Goal: Task Accomplishment & Management: Complete application form

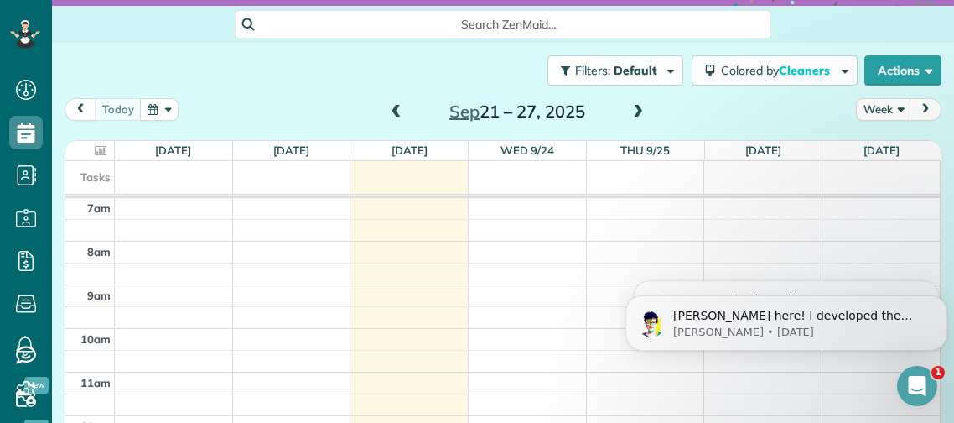
scroll to position [132, 0]
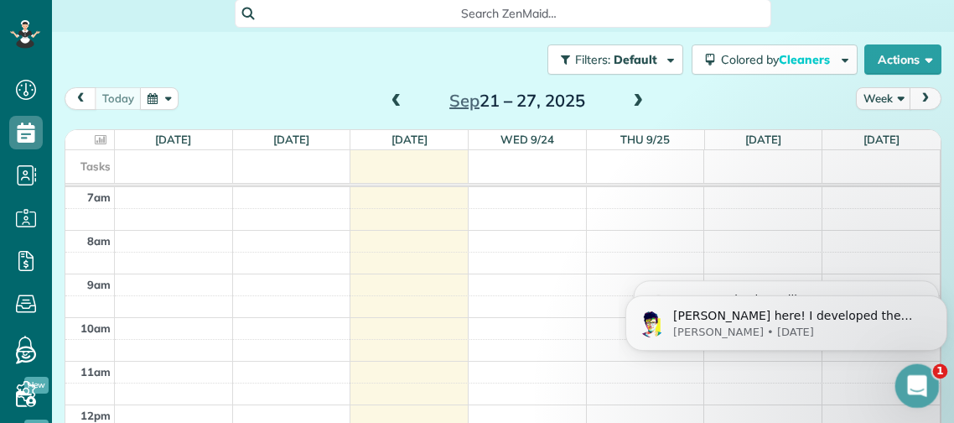
click at [932, 389] on div "Open Intercom Messenger" at bounding box center [914, 383] width 55 height 55
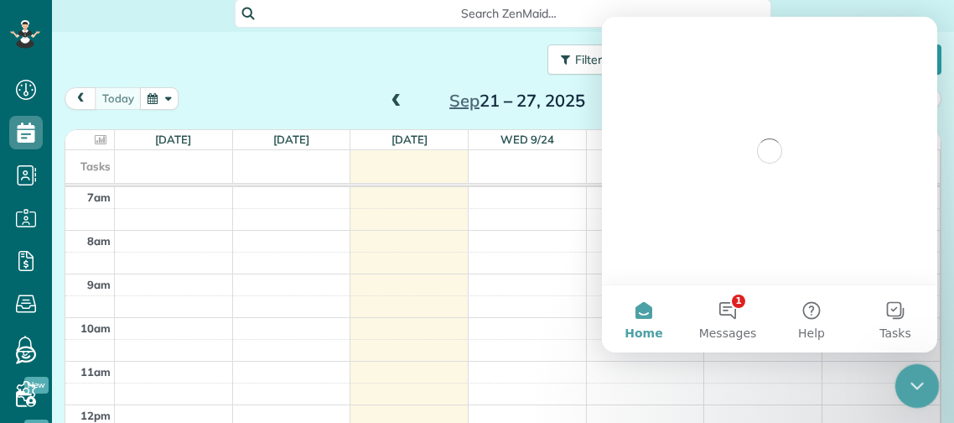
scroll to position [0, 0]
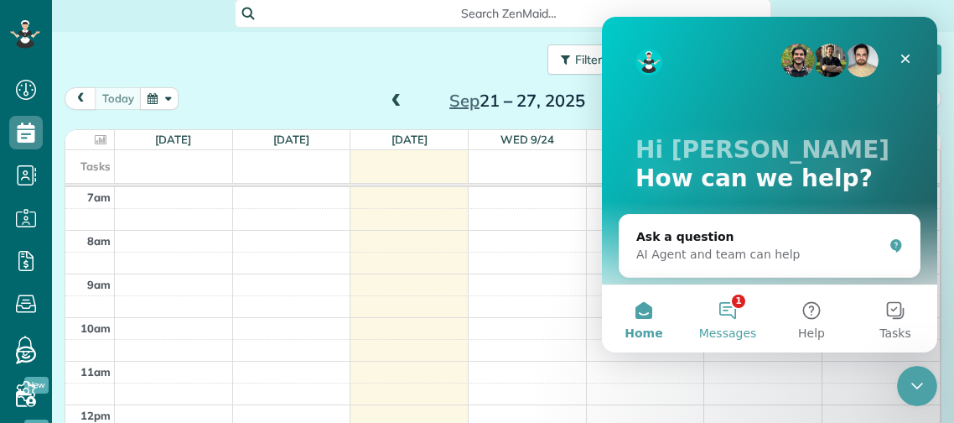
click at [725, 307] on button "1 Messages" at bounding box center [728, 318] width 84 height 67
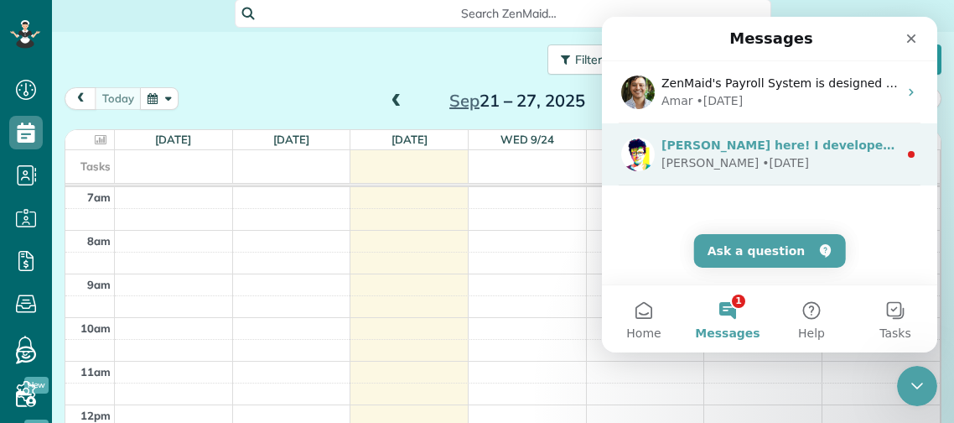
click at [864, 156] on div "Alexandre • 4d ago" at bounding box center [780, 163] width 236 height 18
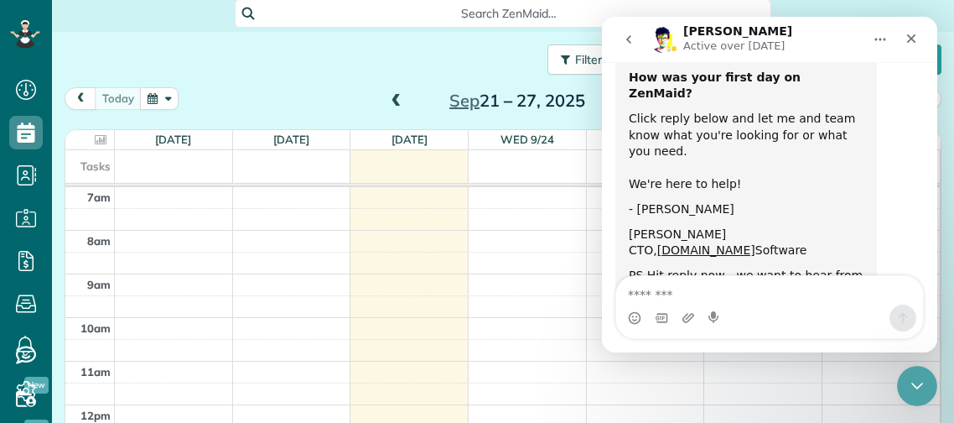
scroll to position [149, 0]
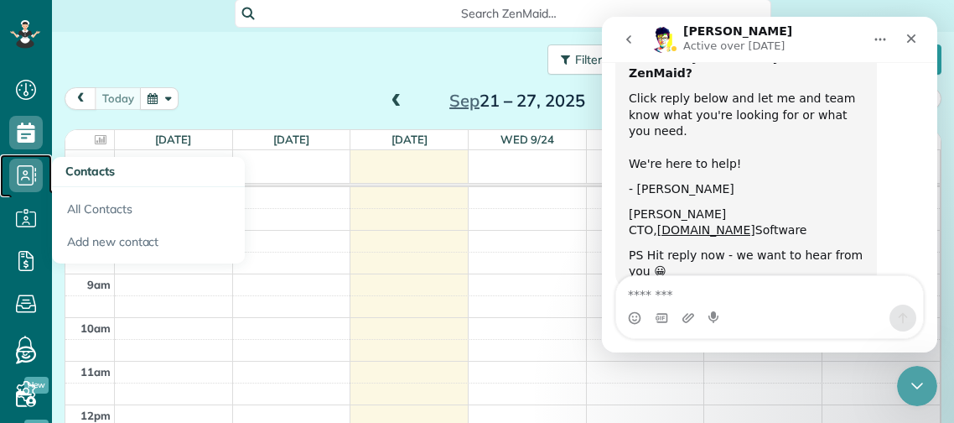
click at [19, 164] on icon at bounding box center [26, 175] width 34 height 34
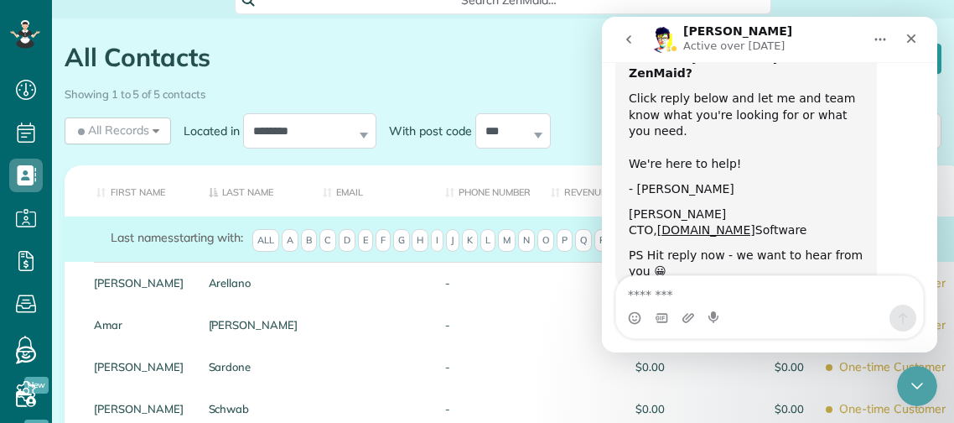
scroll to position [147, 0]
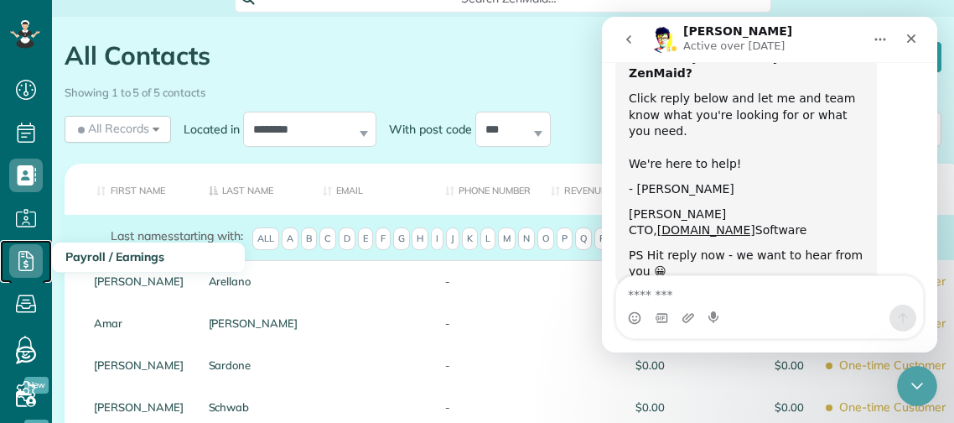
click at [27, 257] on use at bounding box center [25, 261] width 15 height 20
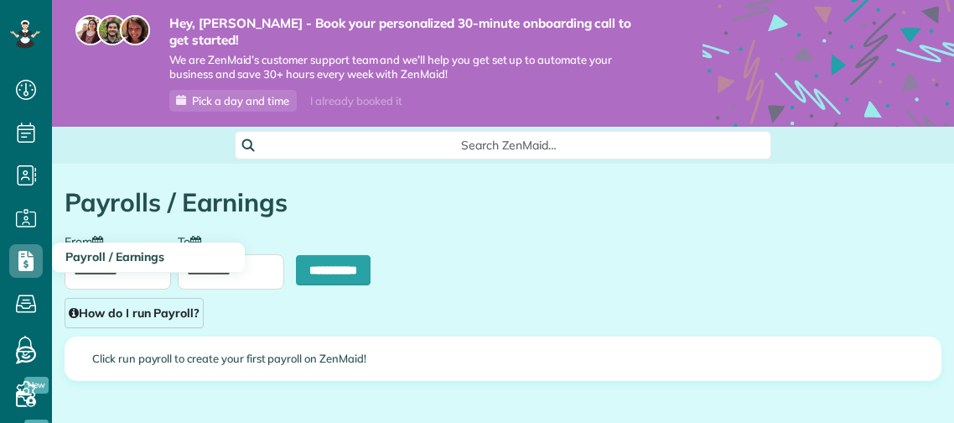
scroll to position [8, 8]
type input "**********"
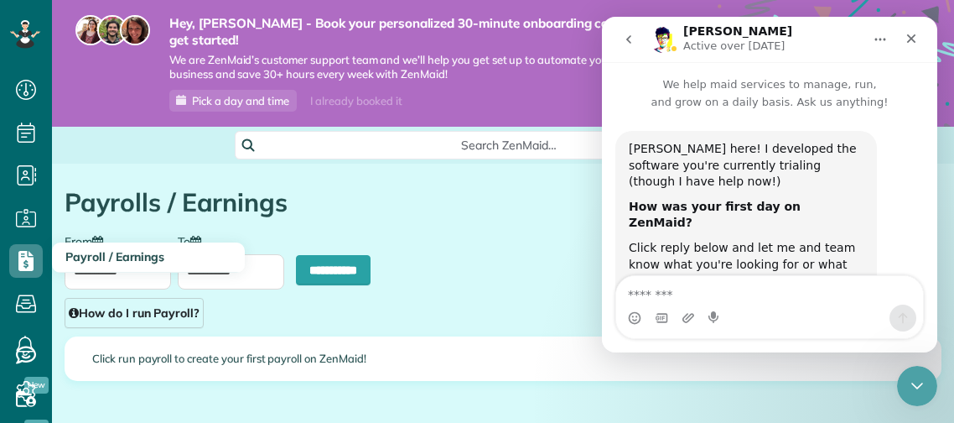
scroll to position [149, 0]
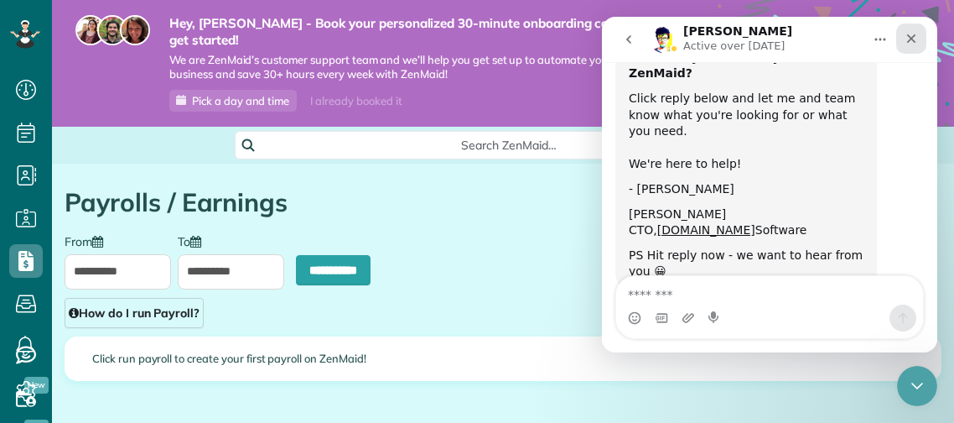
click at [910, 35] on icon "Close" at bounding box center [911, 38] width 9 height 9
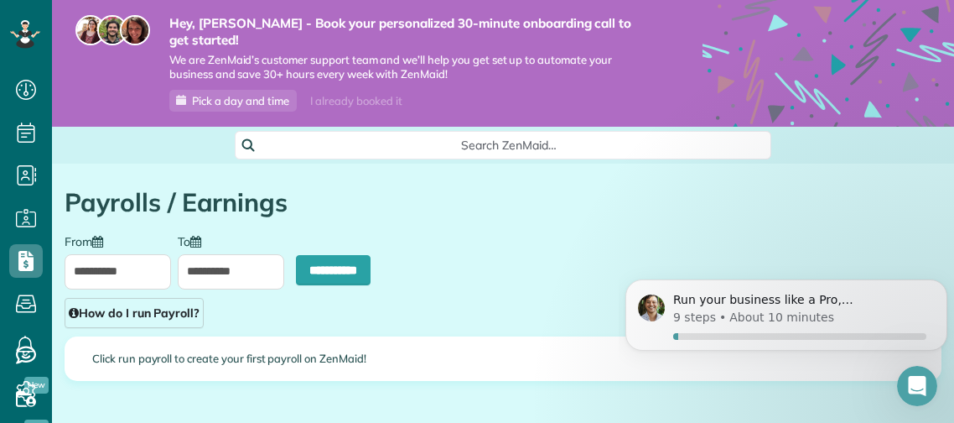
scroll to position [67, 0]
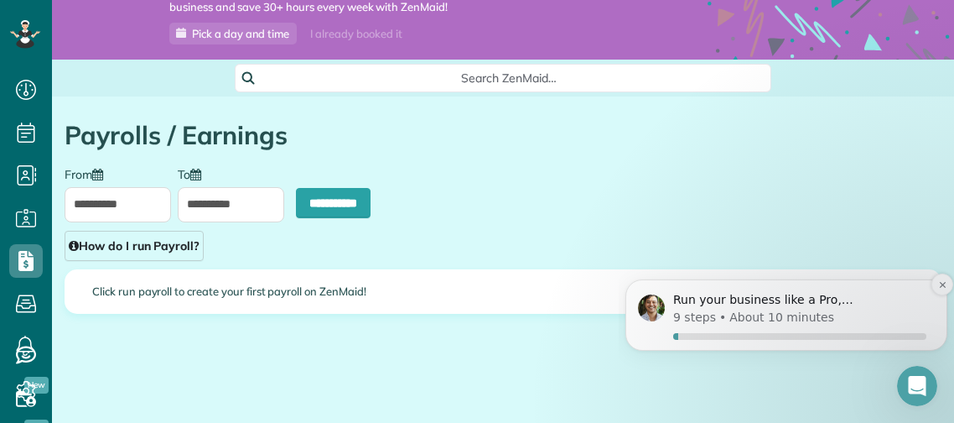
click at [709, 317] on p "9 steps" at bounding box center [694, 318] width 43 height 18
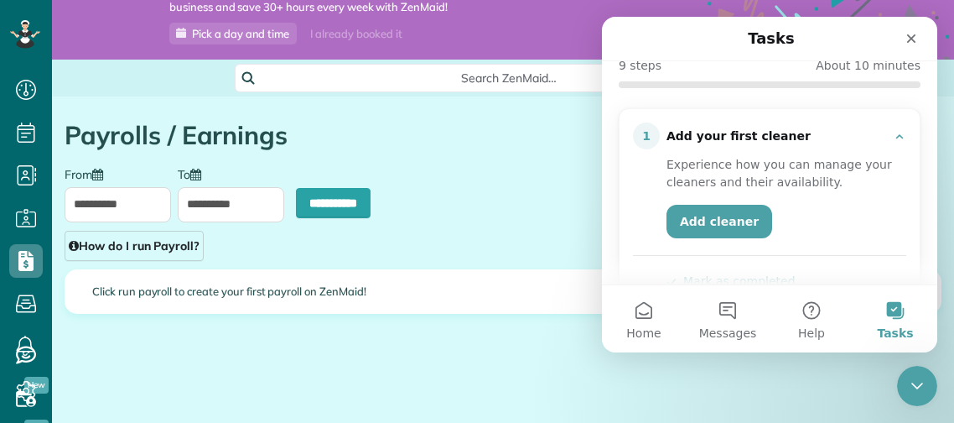
scroll to position [141, 0]
click at [716, 218] on link "Add cleaner" at bounding box center [720, 221] width 106 height 34
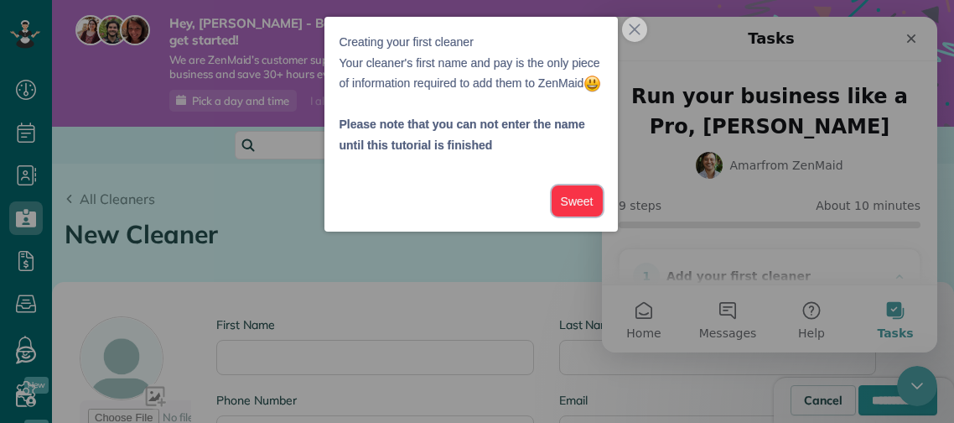
click at [577, 216] on button "Sweet" at bounding box center [577, 200] width 51 height 31
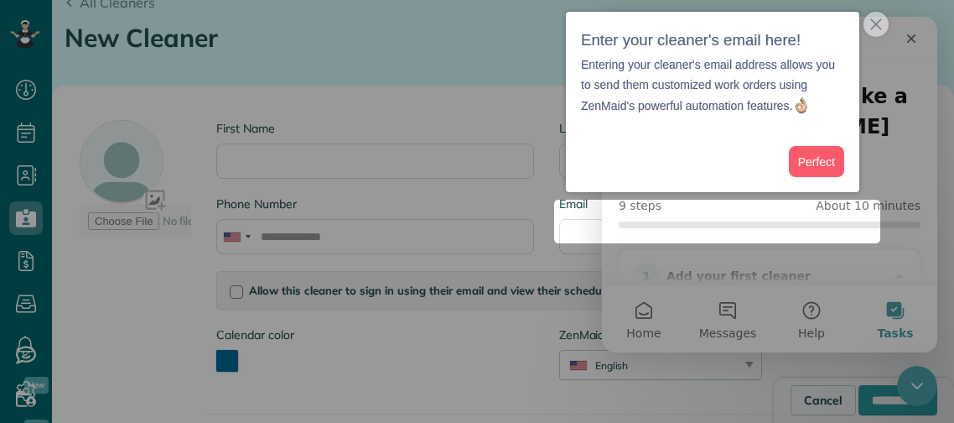
scroll to position [205, 0]
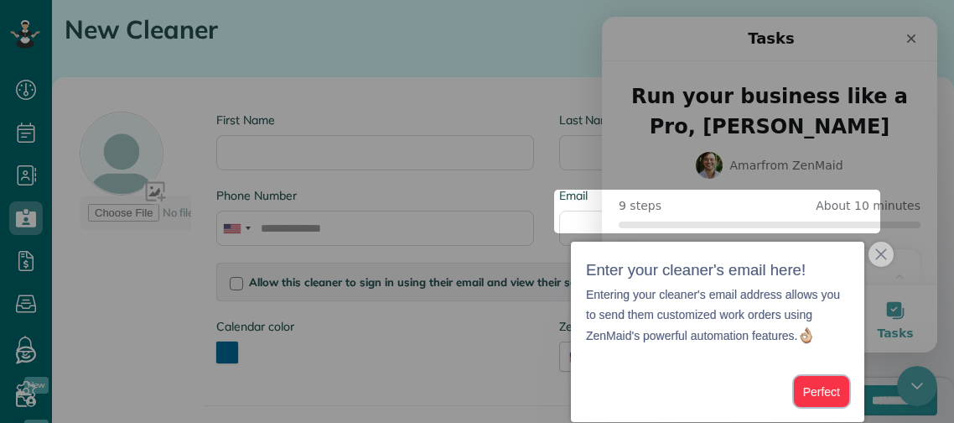
click at [815, 389] on button "Perfect" at bounding box center [821, 391] width 55 height 31
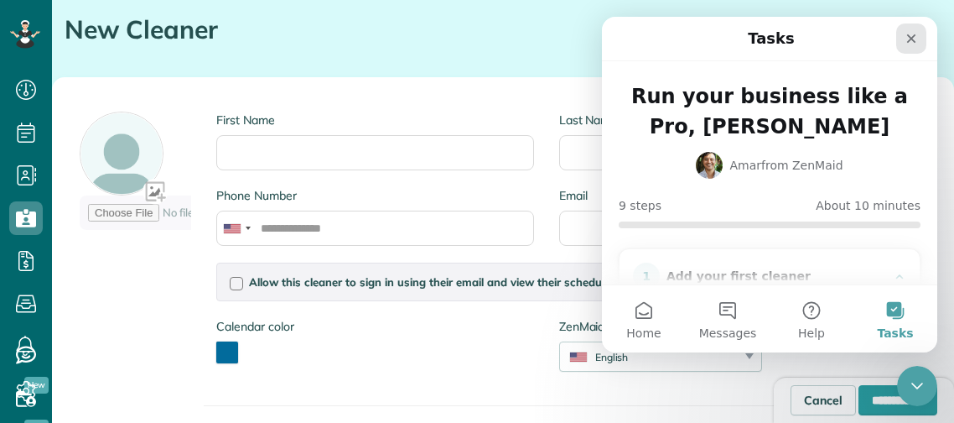
click at [911, 39] on icon "Close" at bounding box center [911, 38] width 9 height 9
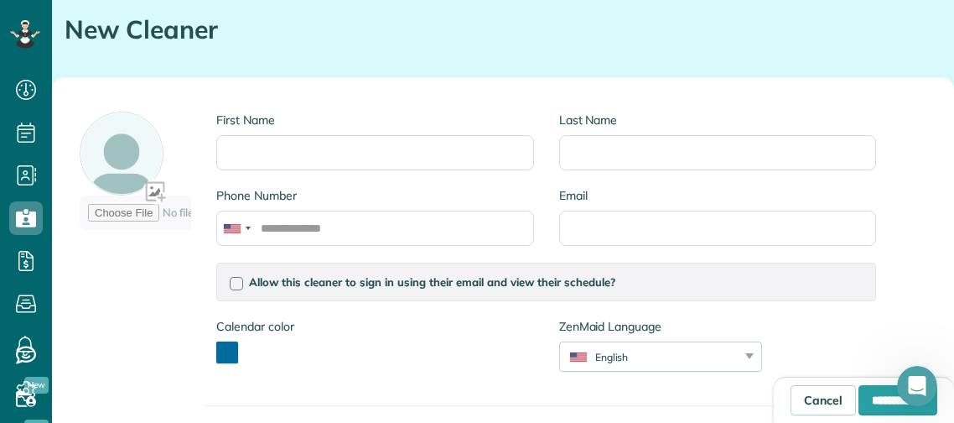
scroll to position [0, 0]
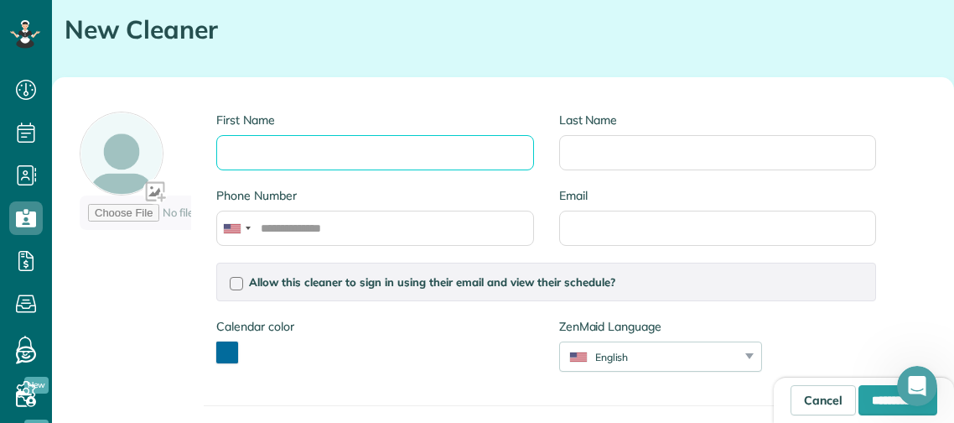
click at [265, 135] on input "First Name" at bounding box center [374, 152] width 317 height 35
type input "*****"
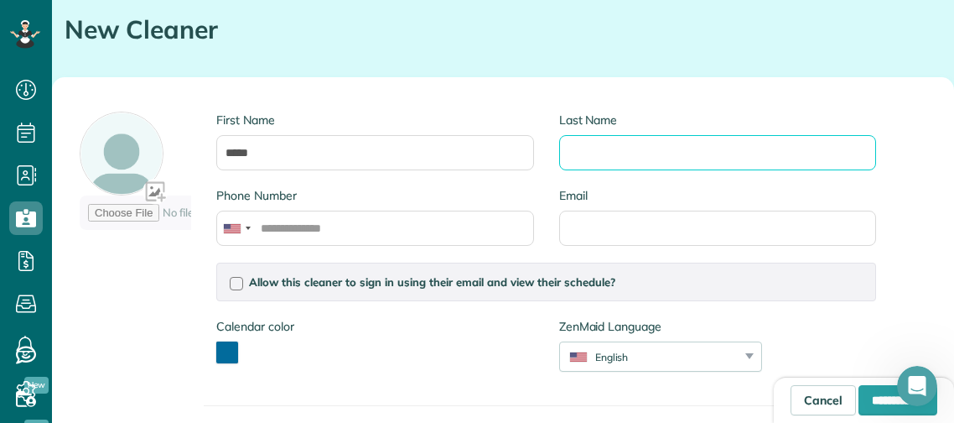
click at [622, 135] on input "Last Name" at bounding box center [717, 152] width 317 height 35
type input "*******"
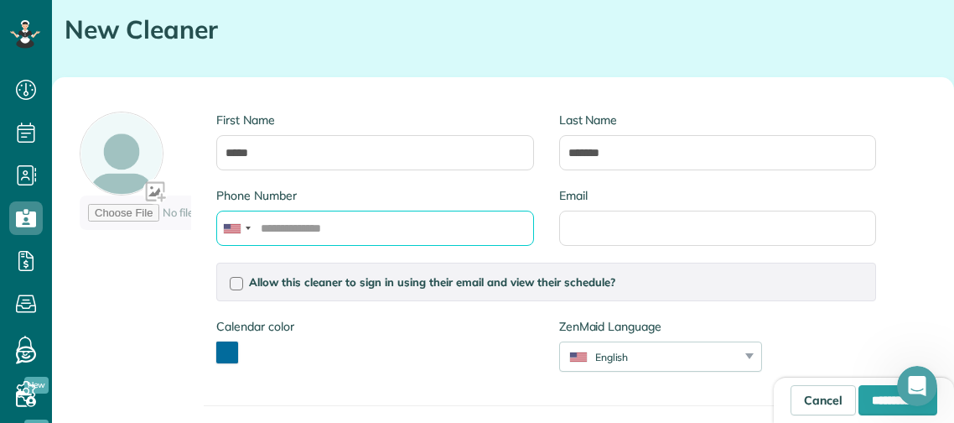
click at [416, 219] on input "Phone Number" at bounding box center [374, 227] width 317 height 35
type input "**********"
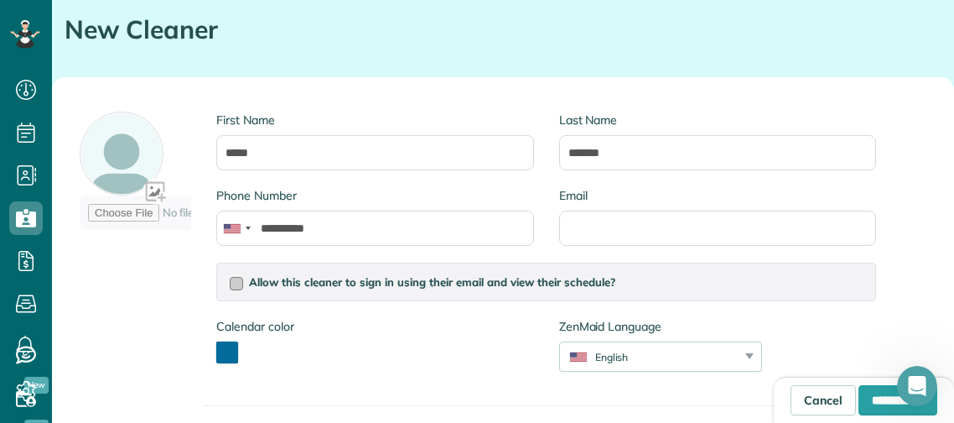
click at [242, 277] on div at bounding box center [236, 283] width 13 height 13
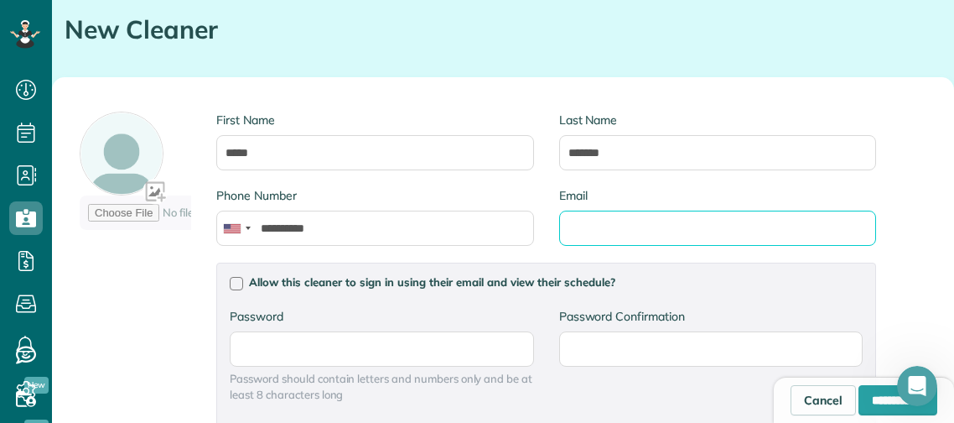
click at [658, 223] on input "Email" at bounding box center [717, 227] width 317 height 35
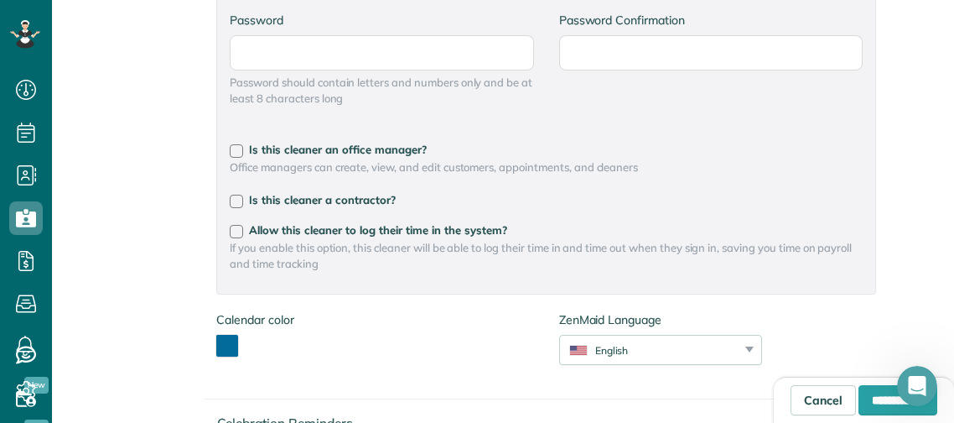
scroll to position [499, 0]
click at [240, 196] on div at bounding box center [236, 202] width 13 height 13
click at [227, 336] on button "toggle color picker dialog" at bounding box center [227, 347] width 22 height 22
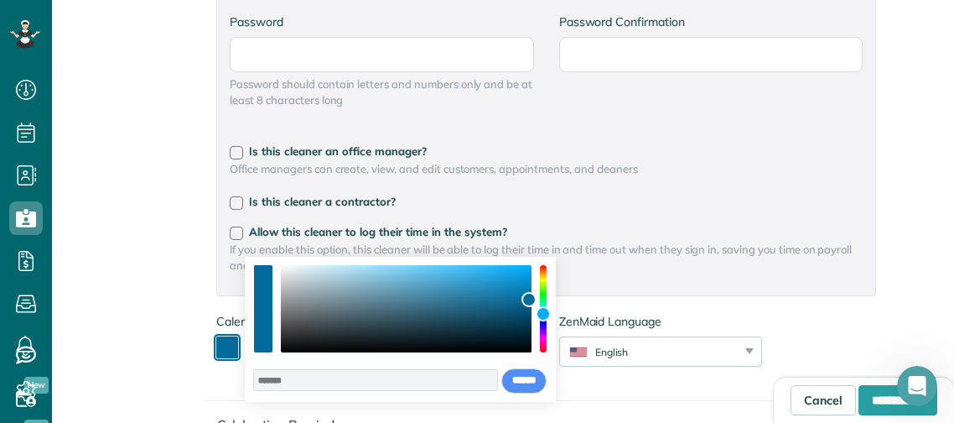
click at [431, 335] on div "color picker dialog" at bounding box center [407, 308] width 252 height 87
click at [389, 320] on div "color picker dialog" at bounding box center [407, 308] width 252 height 87
click at [401, 321] on div "color picker dialog" at bounding box center [407, 308] width 252 height 87
click at [415, 317] on div "color picker dialog" at bounding box center [407, 308] width 252 height 87
click at [419, 291] on div "color picker dialog" at bounding box center [407, 308] width 252 height 87
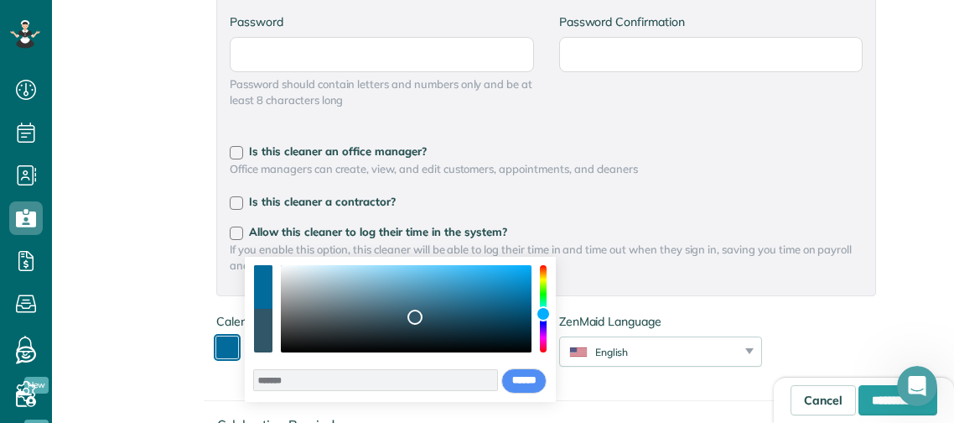
type input "*******"
click at [584, 251] on span "If you enable this option, this cleaner will be able to log their time in and t…" at bounding box center [546, 258] width 633 height 32
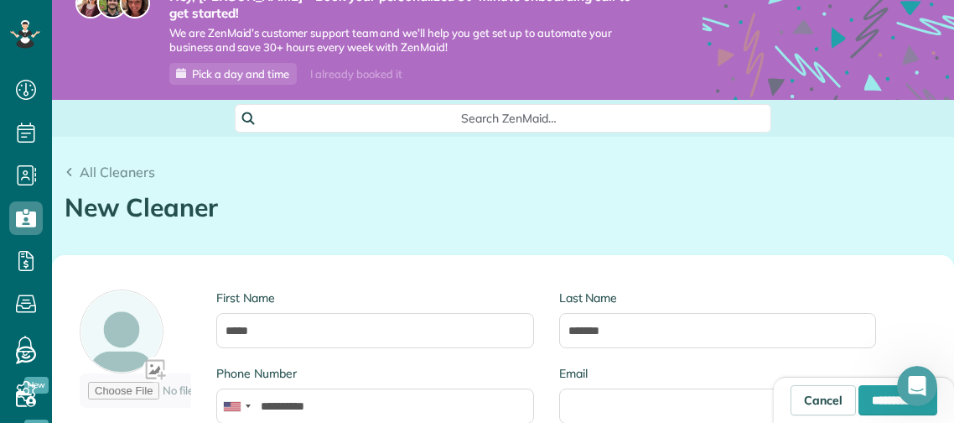
scroll to position [0, 0]
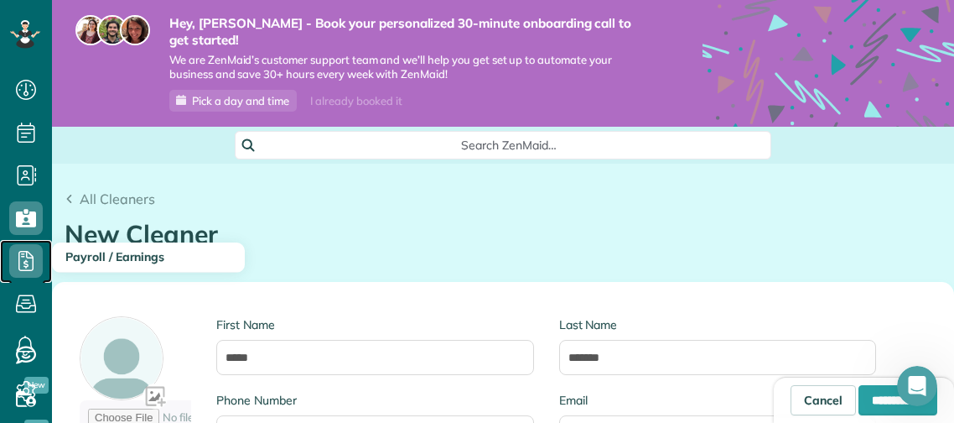
click at [34, 265] on icon at bounding box center [26, 261] width 34 height 34
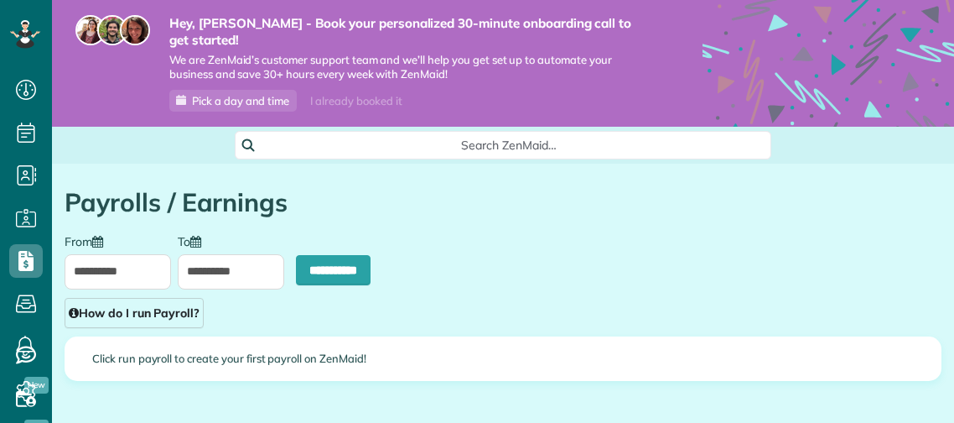
scroll to position [8, 8]
type input "**********"
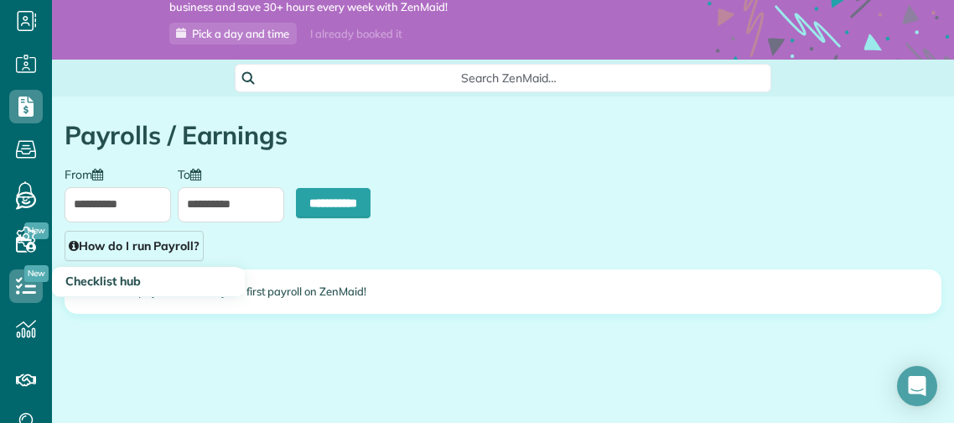
scroll to position [226, 0]
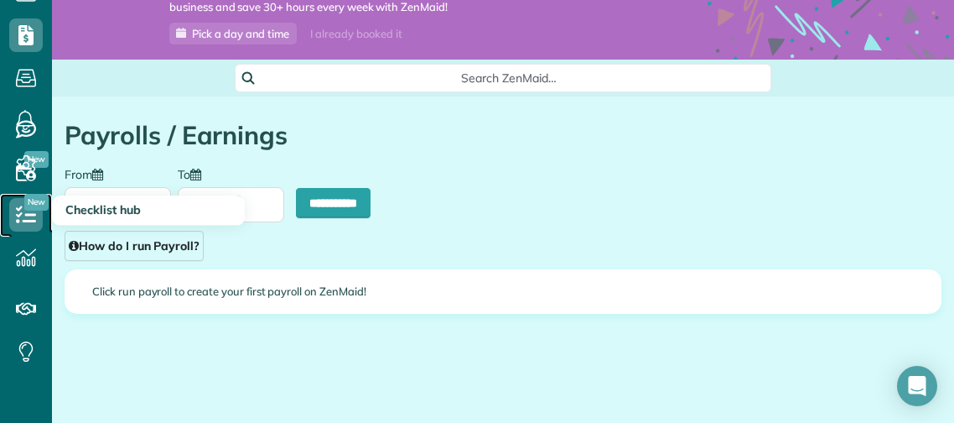
click at [23, 205] on icon at bounding box center [26, 215] width 34 height 34
